Goal: Check status

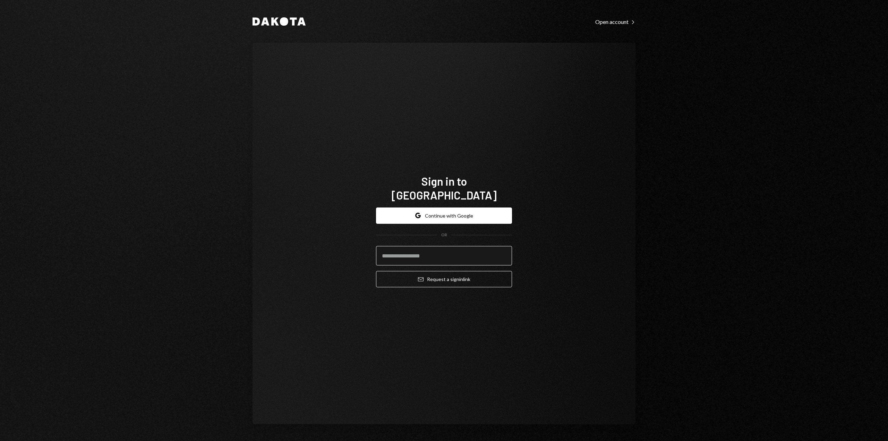
click at [453, 255] on input "email" at bounding box center [444, 255] width 136 height 19
type input "**********"
click at [443, 272] on button "Email Request a sign in link" at bounding box center [444, 279] width 136 height 16
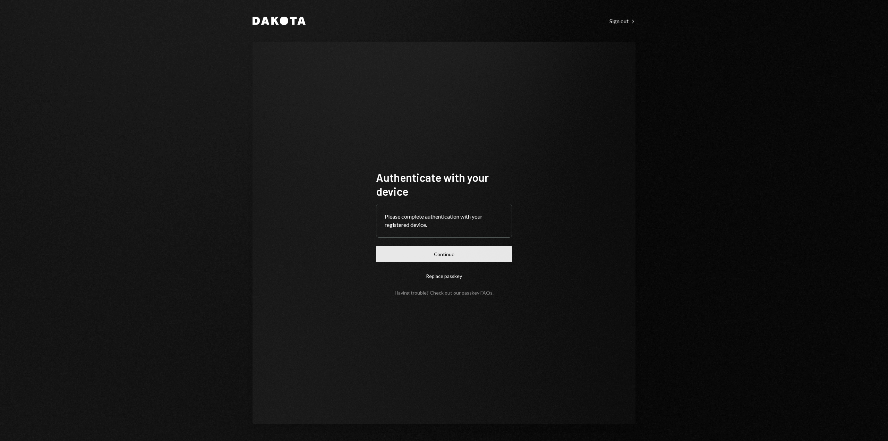
click at [478, 259] on button "Continue" at bounding box center [444, 254] width 136 height 16
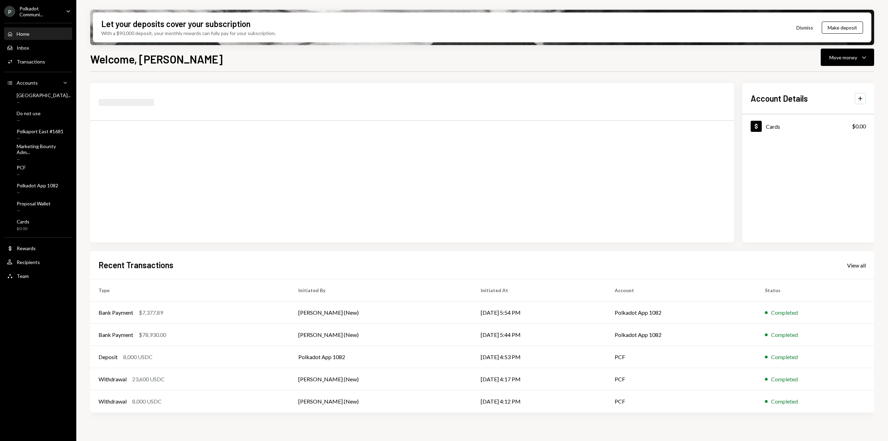
click at [37, 8] on div "Polkadot Communi..." at bounding box center [39, 12] width 41 height 12
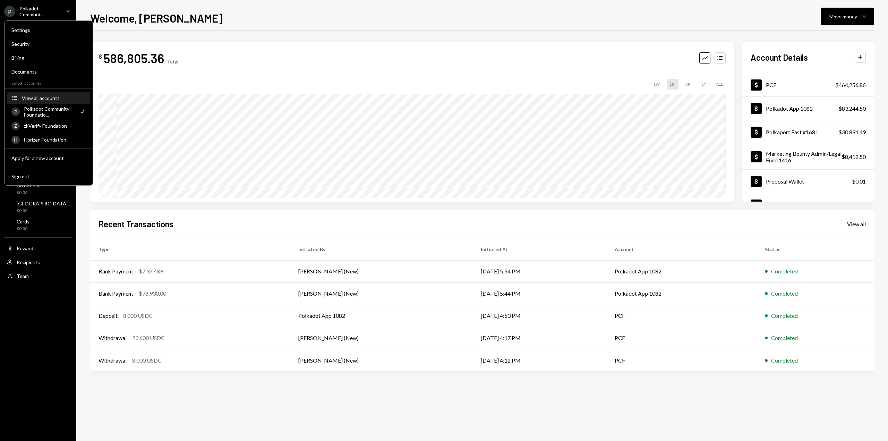
click at [34, 97] on div "View all accounts" at bounding box center [54, 98] width 64 height 6
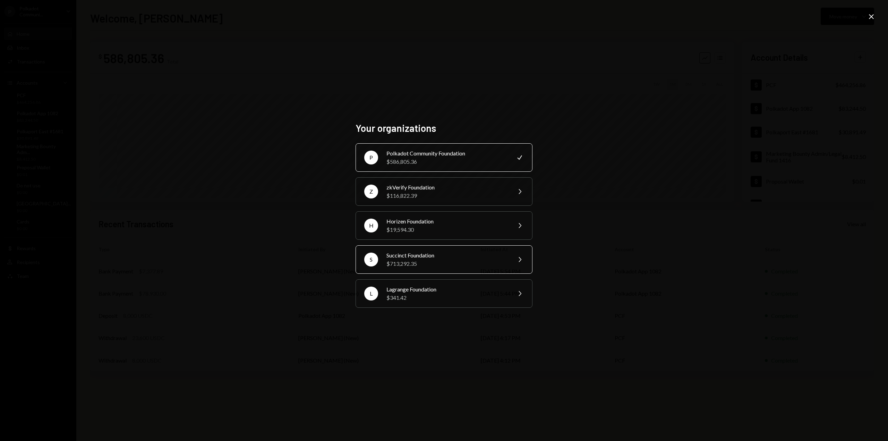
click at [408, 265] on div "$713,292.35" at bounding box center [446, 263] width 121 height 8
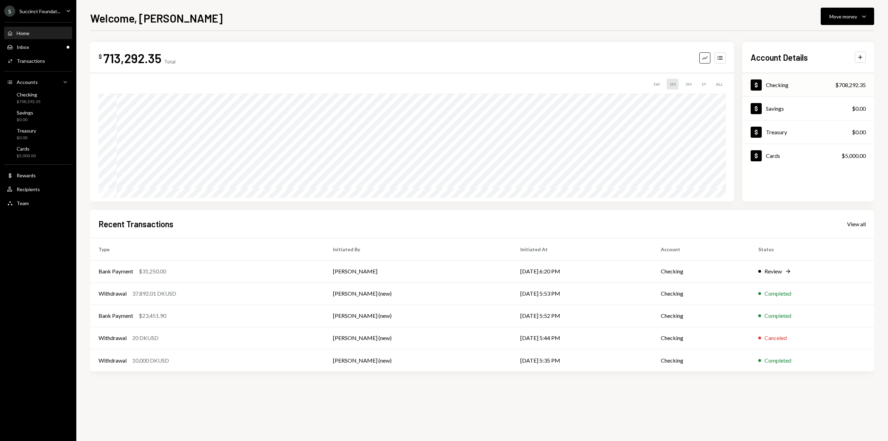
click at [846, 84] on div "$708,292.35" at bounding box center [850, 85] width 31 height 8
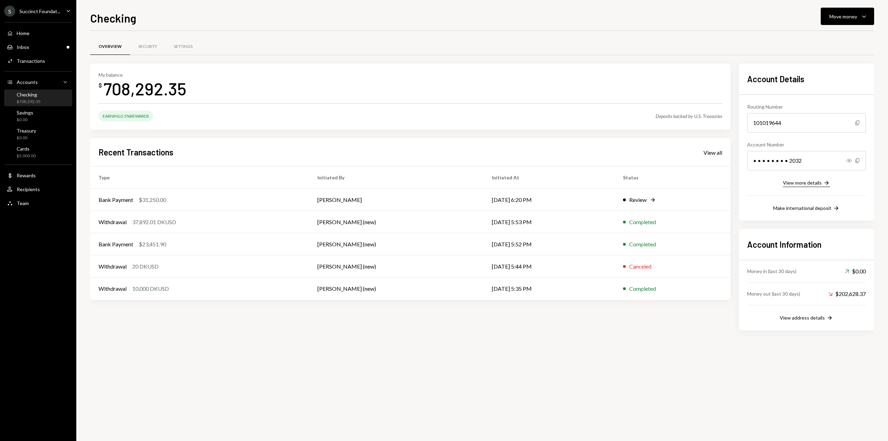
click at [824, 183] on icon "Right Arrow" at bounding box center [826, 182] width 7 height 7
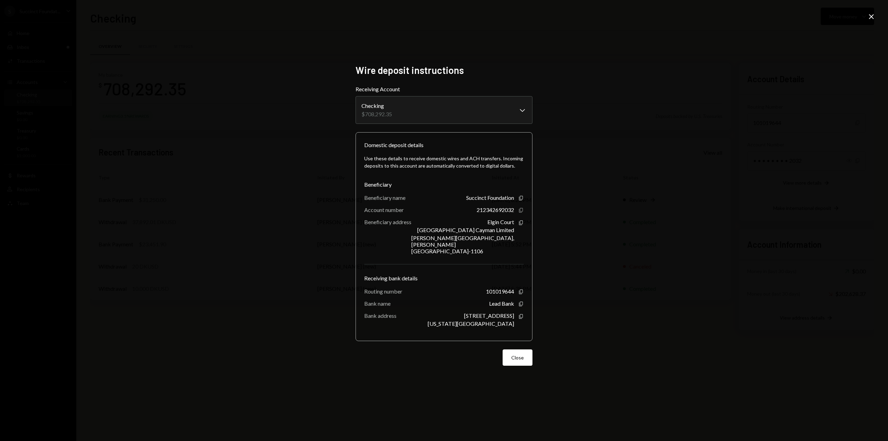
click at [522, 213] on icon "Copy" at bounding box center [521, 210] width 6 height 6
click at [521, 201] on icon "Copy" at bounding box center [521, 198] width 6 height 6
click at [522, 118] on body "S Succinct Foundat... Caret Down Home Home Inbox Inbox Activities Transactions …" at bounding box center [444, 220] width 888 height 441
click at [657, 244] on div "**********" at bounding box center [444, 220] width 888 height 441
click at [512, 352] on button "Close" at bounding box center [517, 357] width 30 height 16
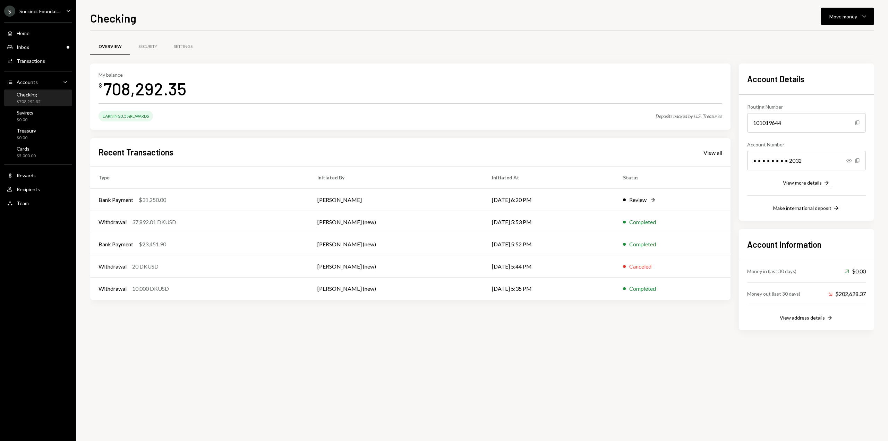
click at [817, 183] on div "View more details" at bounding box center [802, 183] width 39 height 6
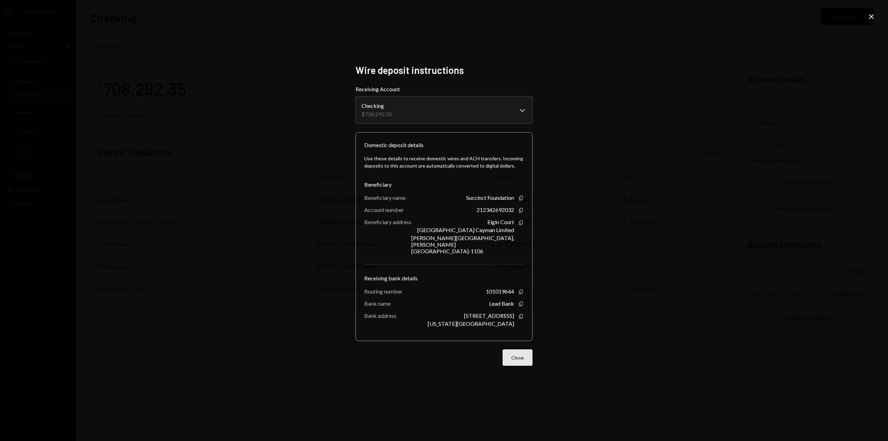
click at [511, 352] on button "Close" at bounding box center [517, 357] width 30 height 16
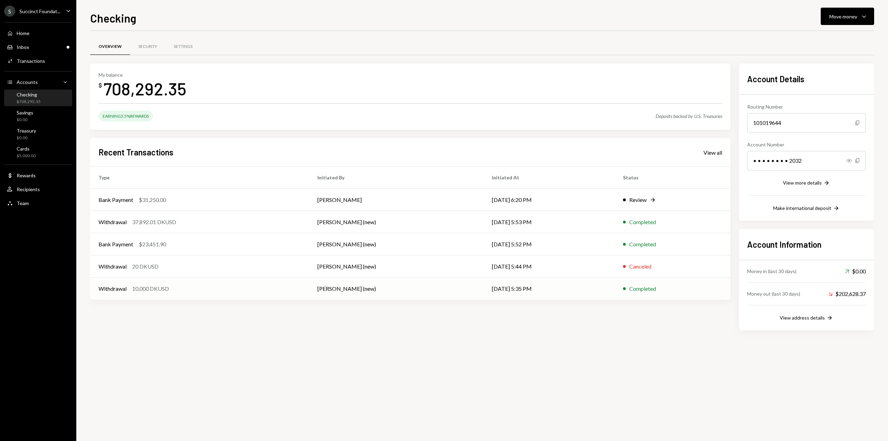
click at [569, 293] on td "09/26/25 5:35 PM" at bounding box center [548, 288] width 131 height 22
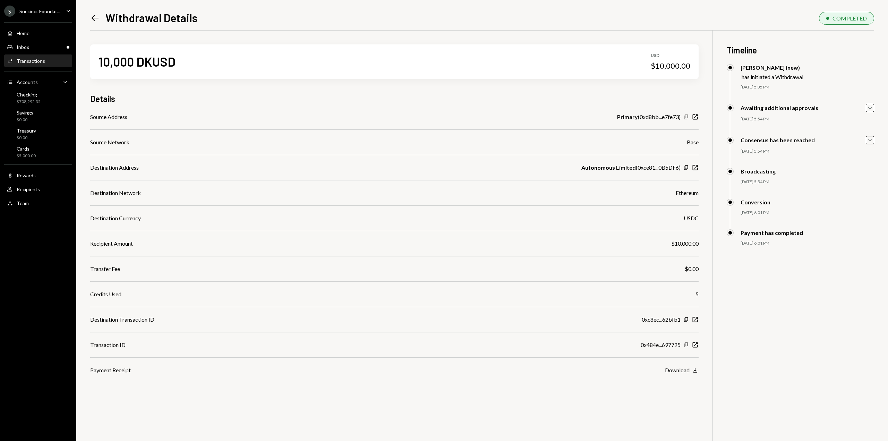
click at [687, 116] on icon "Copy" at bounding box center [686, 117] width 6 height 6
click at [96, 17] on icon "Left Arrow" at bounding box center [95, 18] width 10 height 10
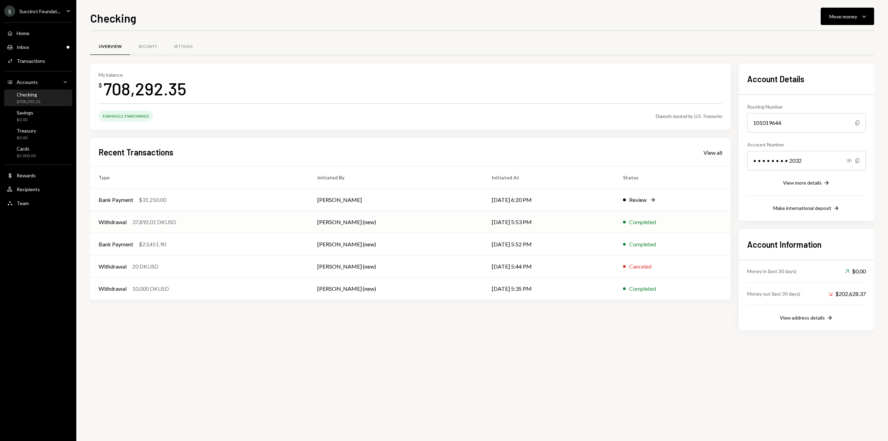
click at [529, 228] on td "09/26/25 5:53 PM" at bounding box center [548, 222] width 131 height 22
